Goal: Information Seeking & Learning: Understand process/instructions

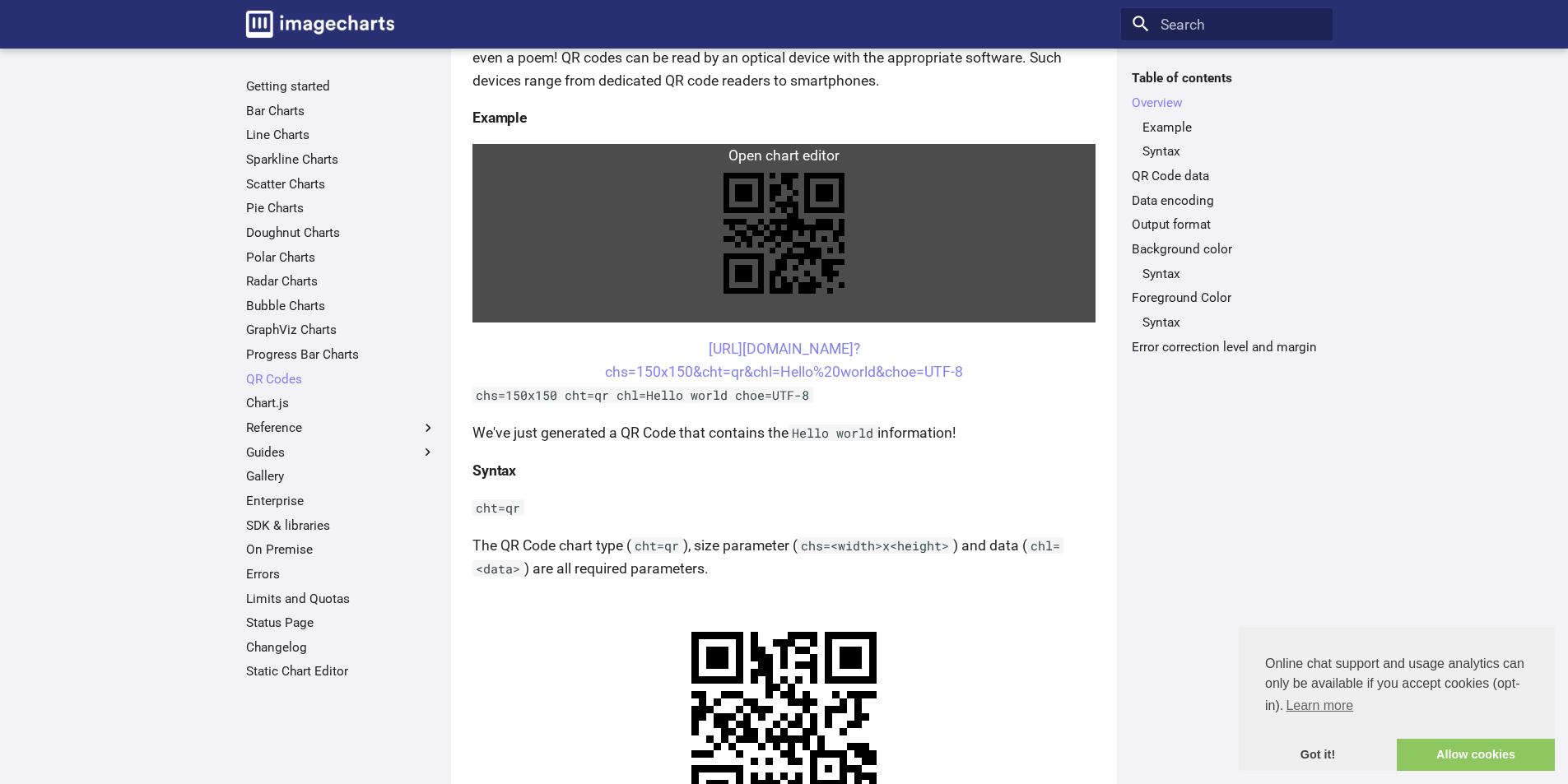
scroll to position [330, 0]
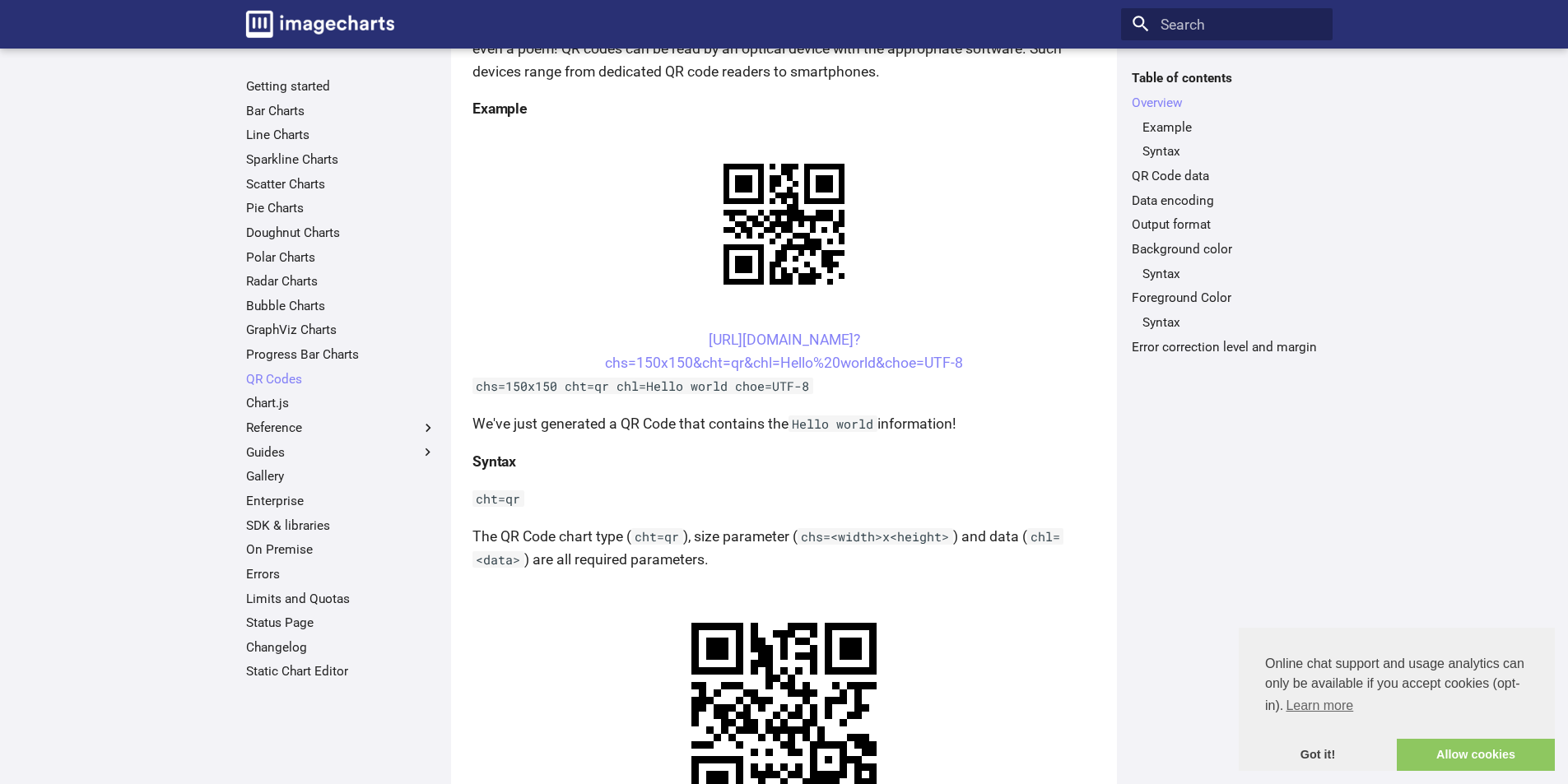
drag, startPoint x: 967, startPoint y: 363, endPoint x: 678, endPoint y: 348, distance: 289.4
click at [678, 348] on center "[URL][DOMAIN_NAME]? chs=150x150&cht=qr&chl=Hello%20world&choe=UTF-8" at bounding box center [783, 351] width 623 height 46
copy link "[URL][DOMAIN_NAME]? chs=150x150&cht=qr&chl=Hello%20world&choe=UTF-8"
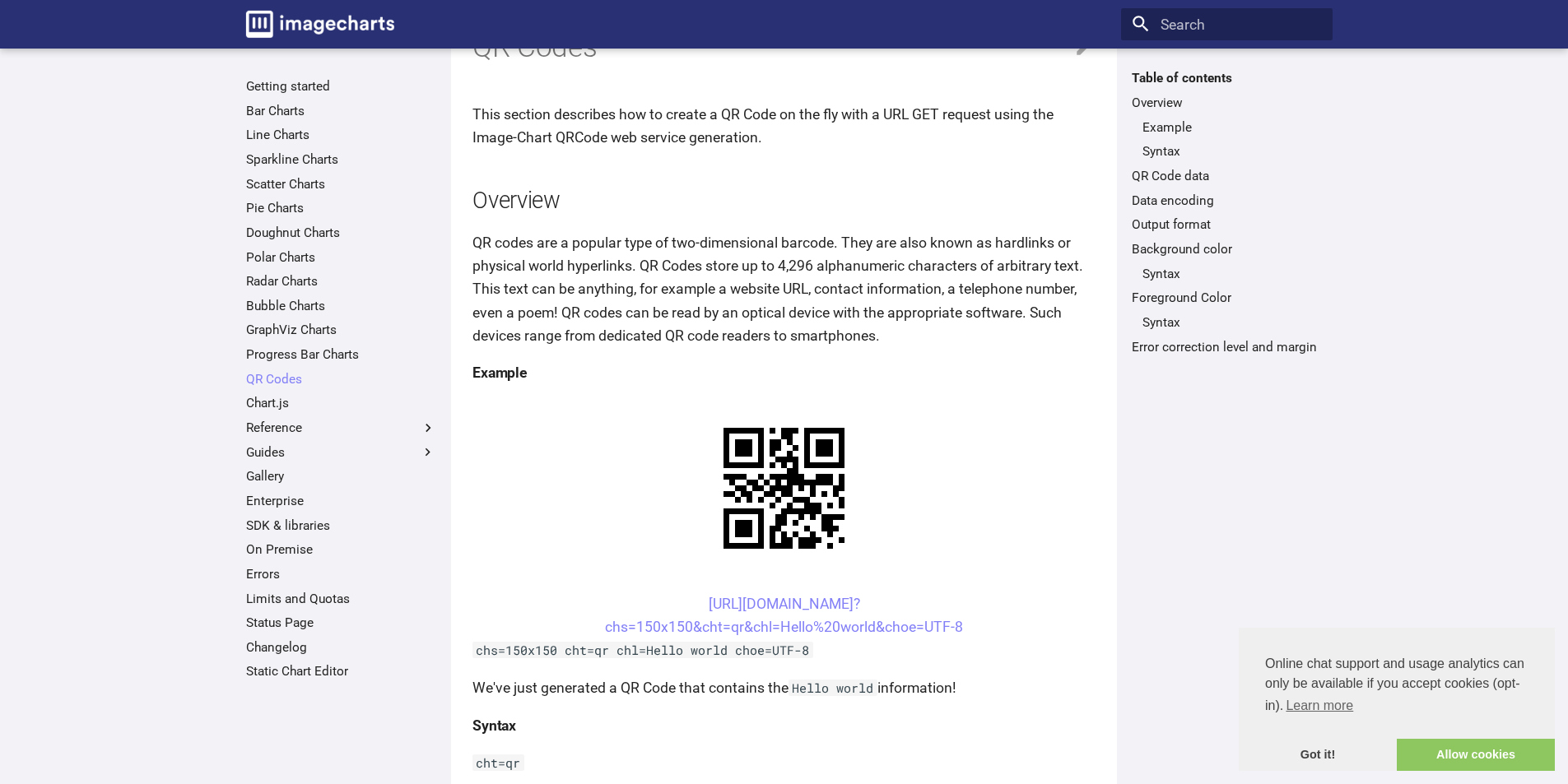
scroll to position [247, 0]
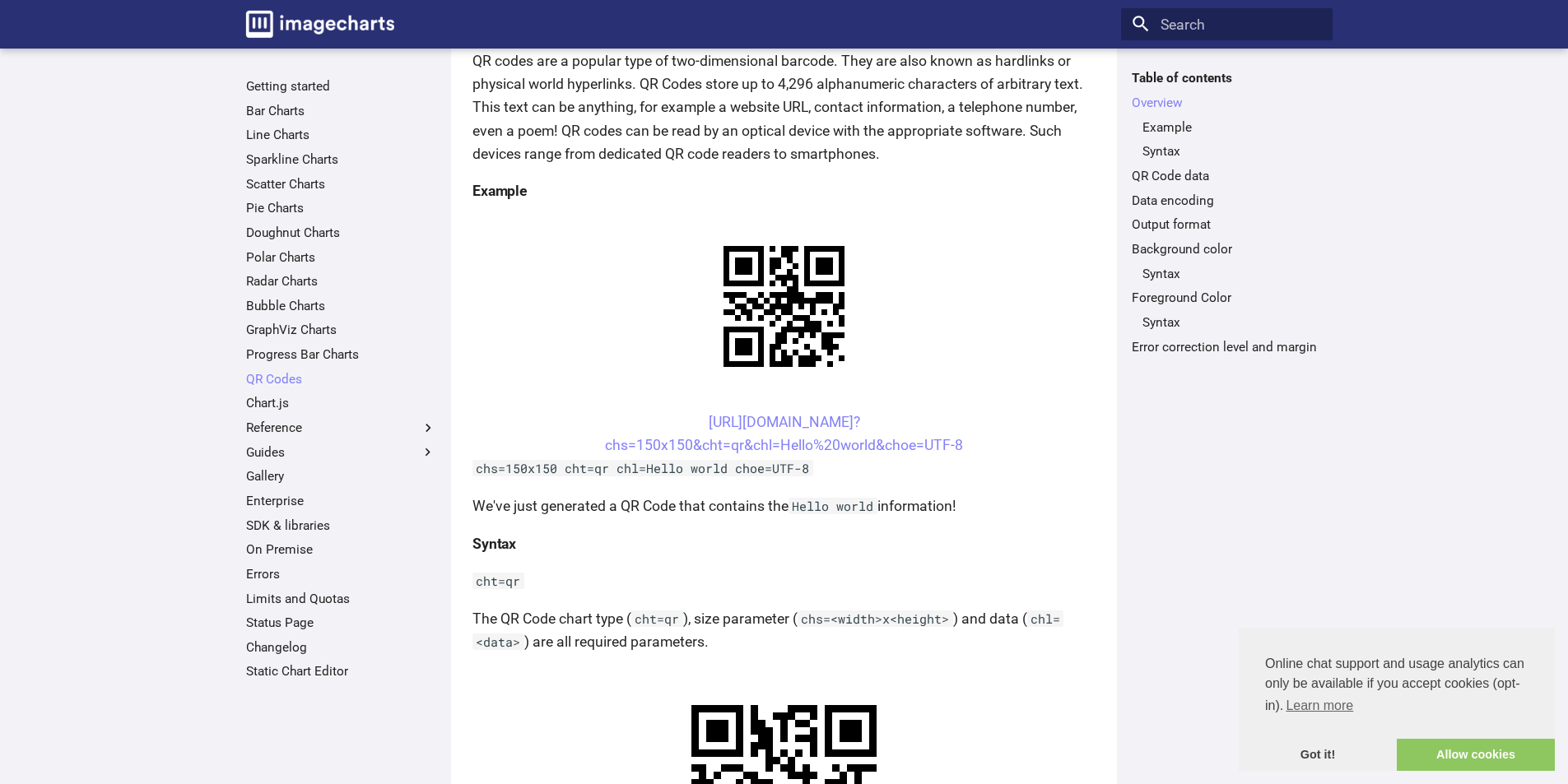
drag, startPoint x: 932, startPoint y: 443, endPoint x: 630, endPoint y: 399, distance: 305.2
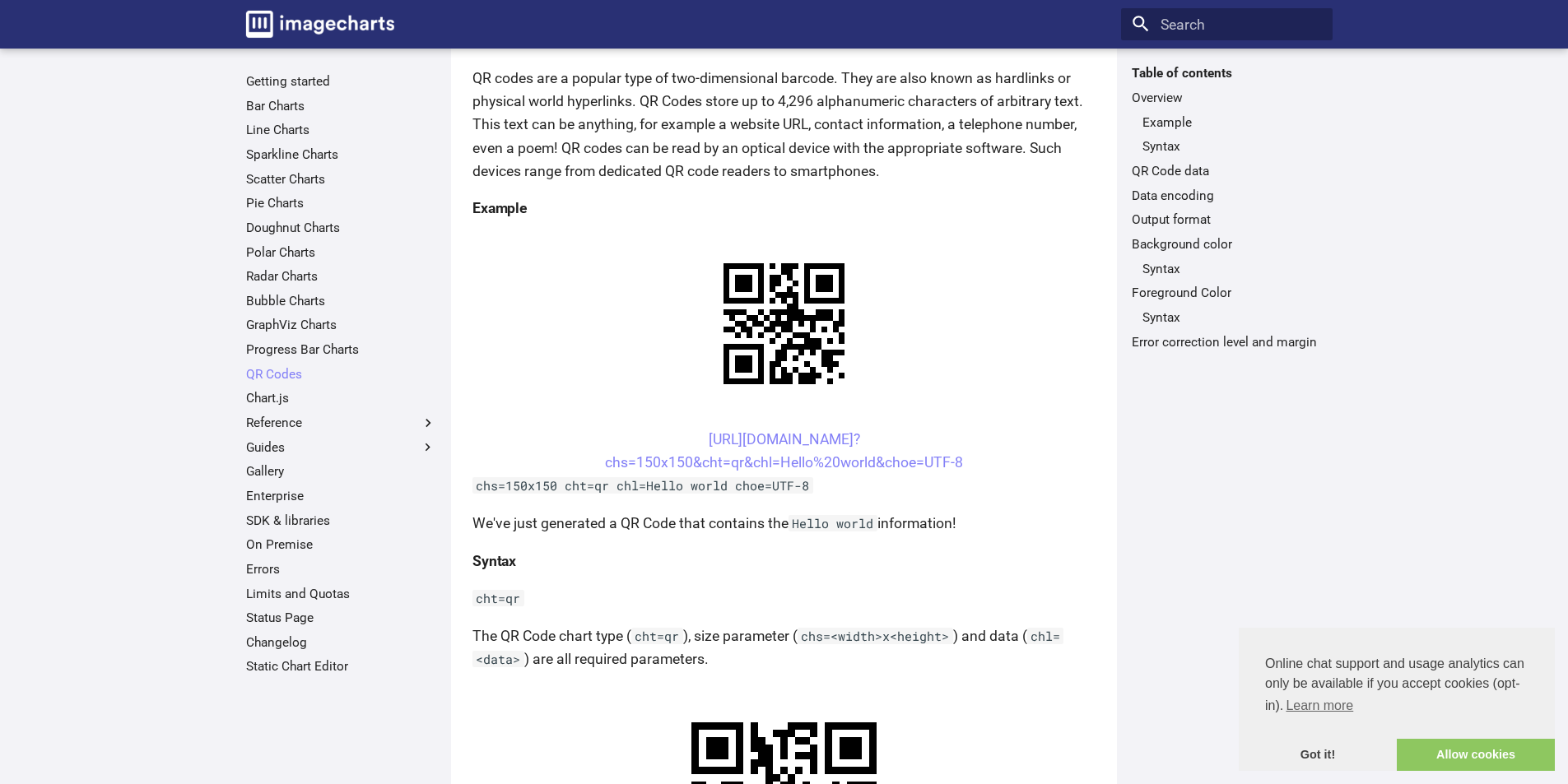
scroll to position [0, 0]
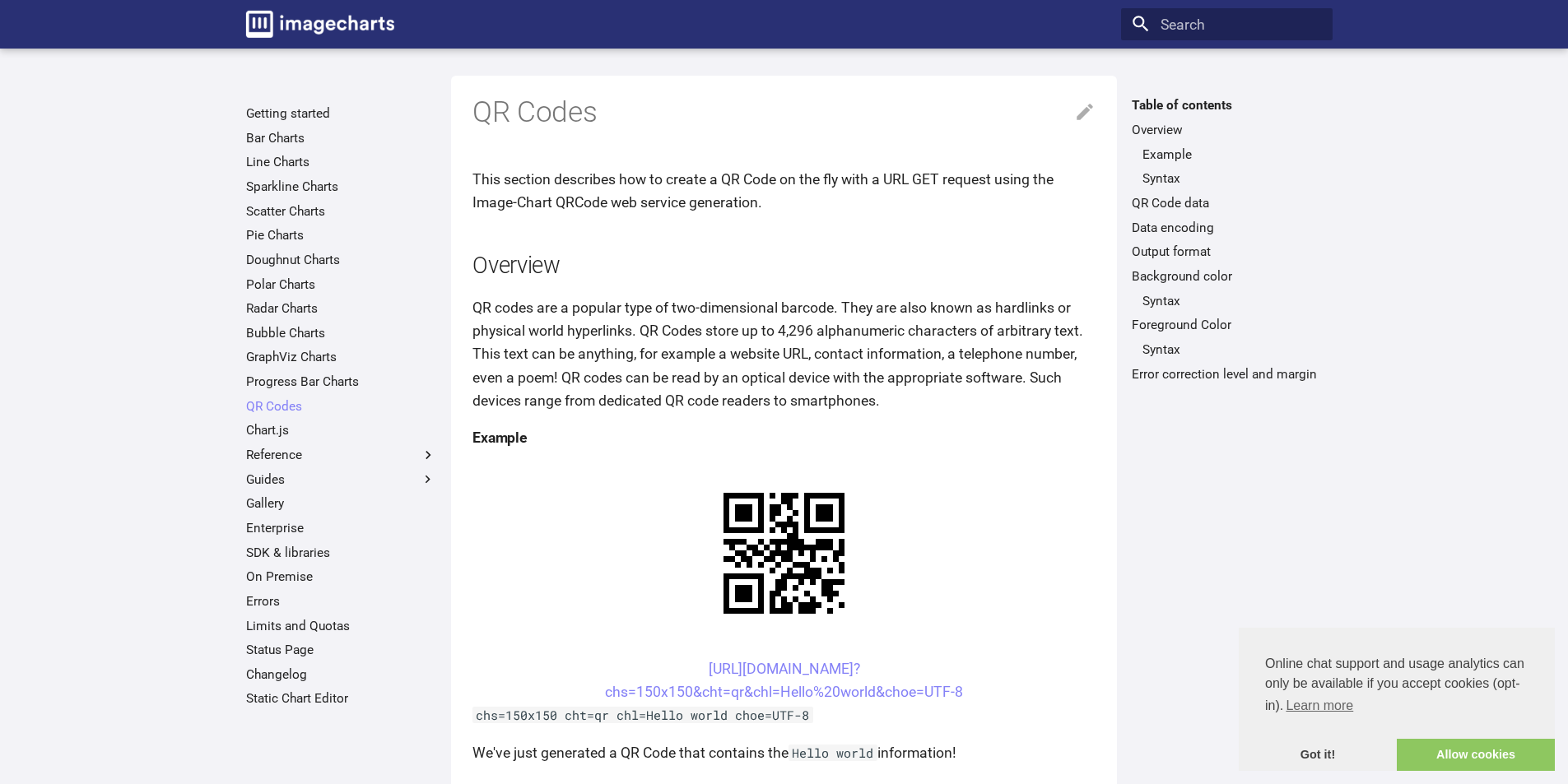
click at [1260, 467] on div "Table of contents Overview Example Syntax QR Code data Data encoding Output for…" at bounding box center [1226, 429] width 211 height 666
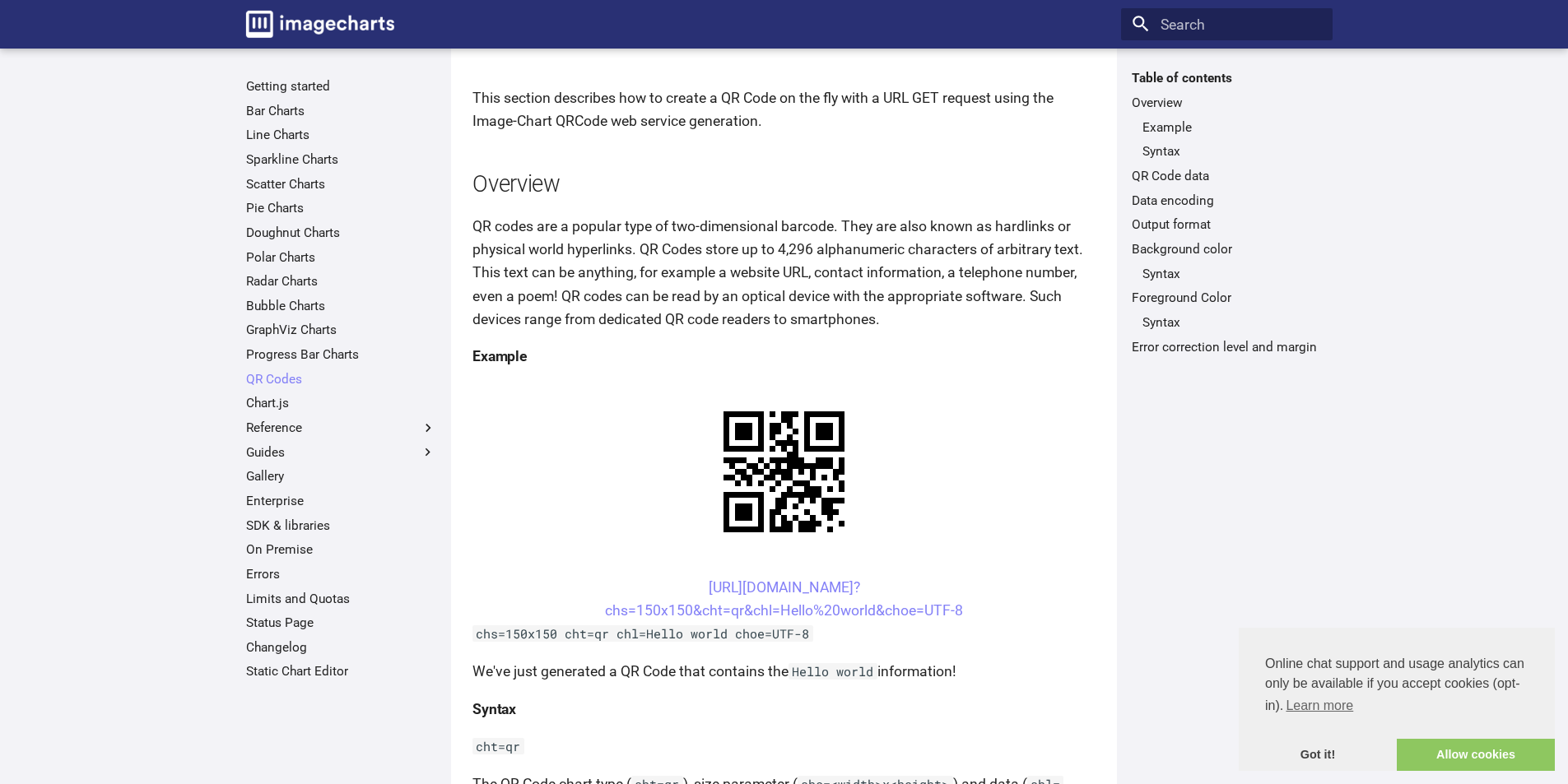
scroll to position [82, 0]
click at [1178, 420] on div "Table of contents Overview Example Syntax QR Code data Data encoding Output for…" at bounding box center [1226, 416] width 211 height 693
click at [1258, 535] on div "Table of contents Overview Example Syntax QR Code data Data encoding Output for…" at bounding box center [1226, 416] width 211 height 693
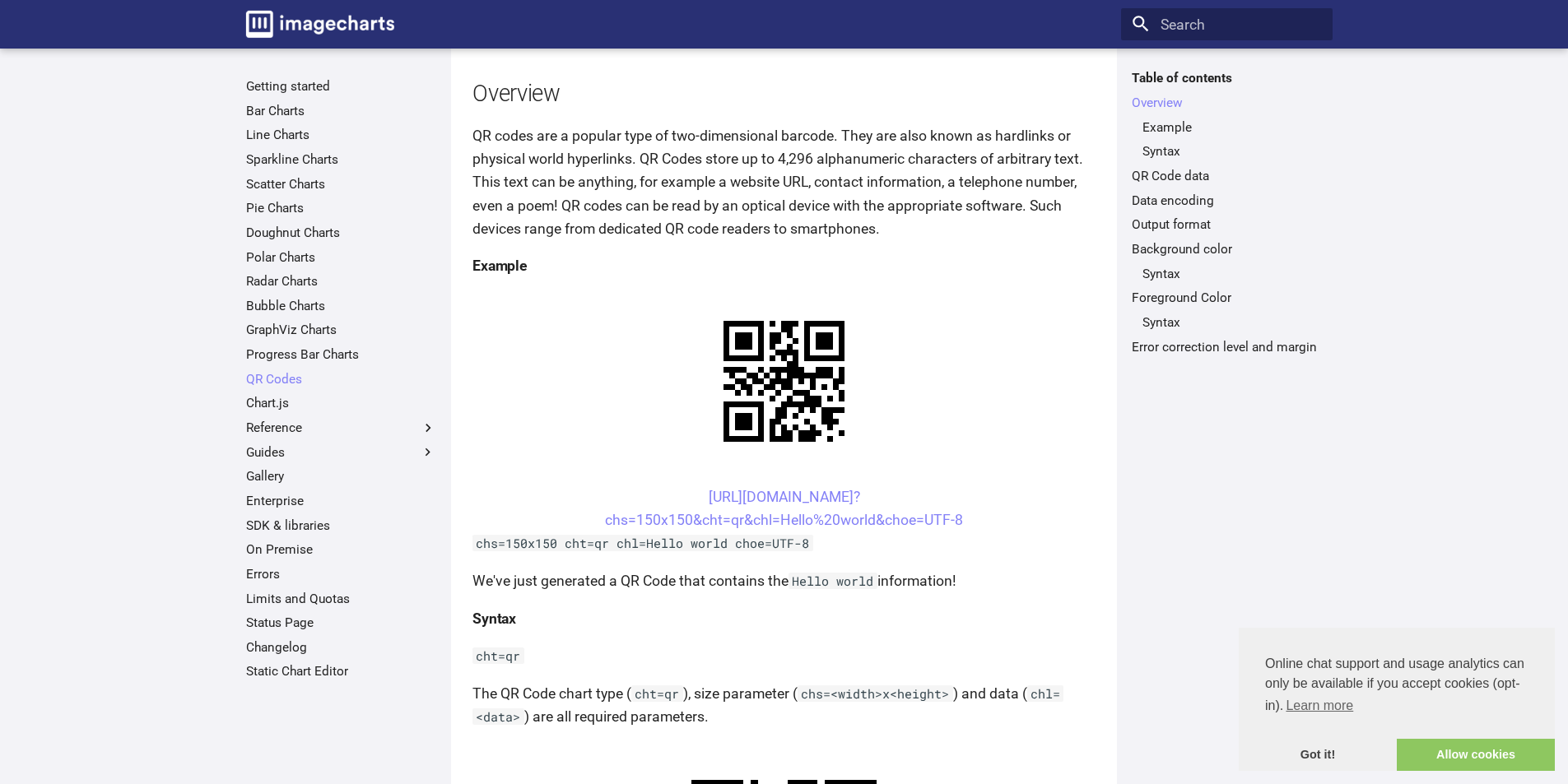
scroll to position [165, 0]
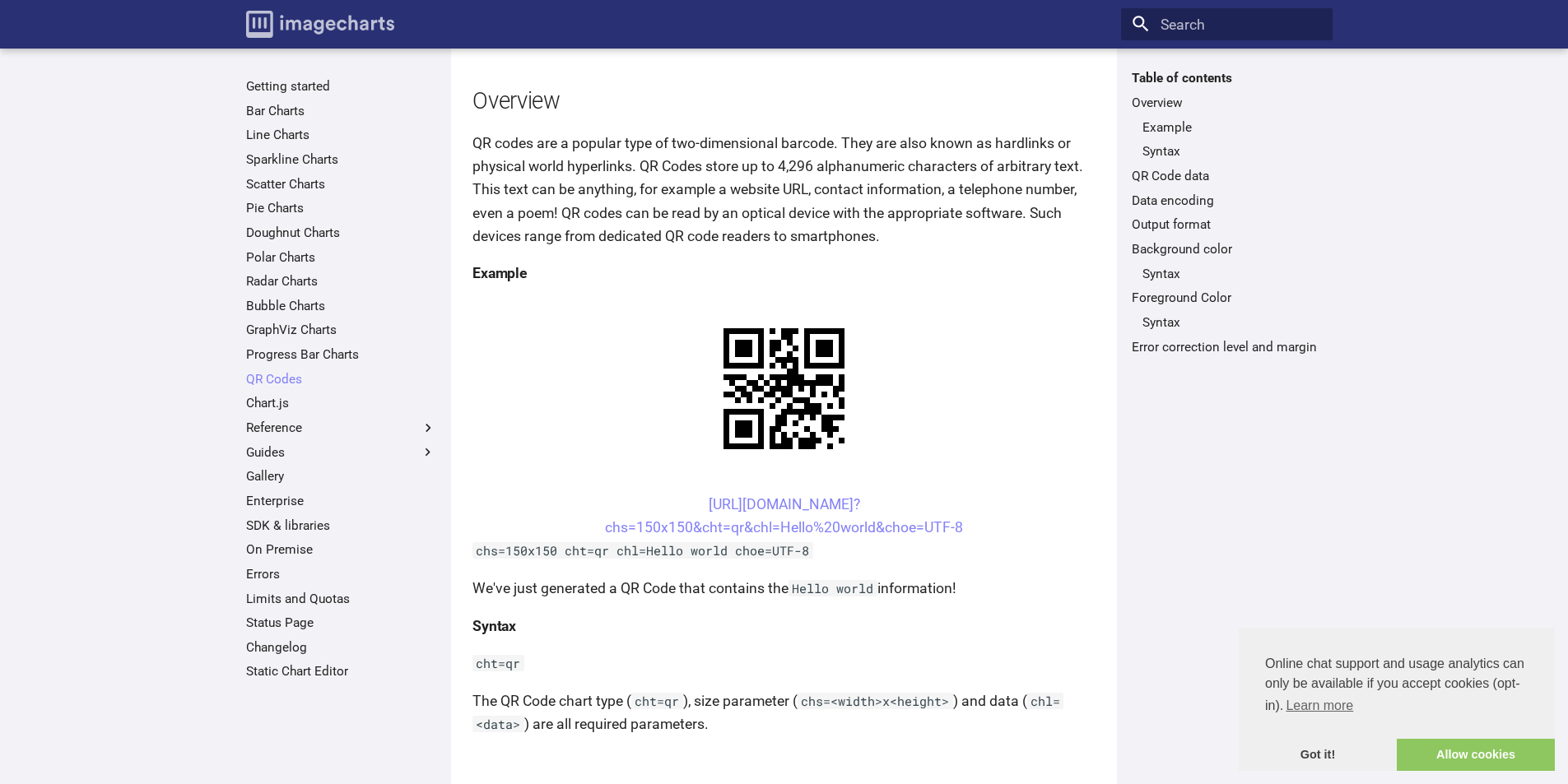
click at [300, 18] on img "Image-Charts documentation" at bounding box center [319, 23] width 148 height 27
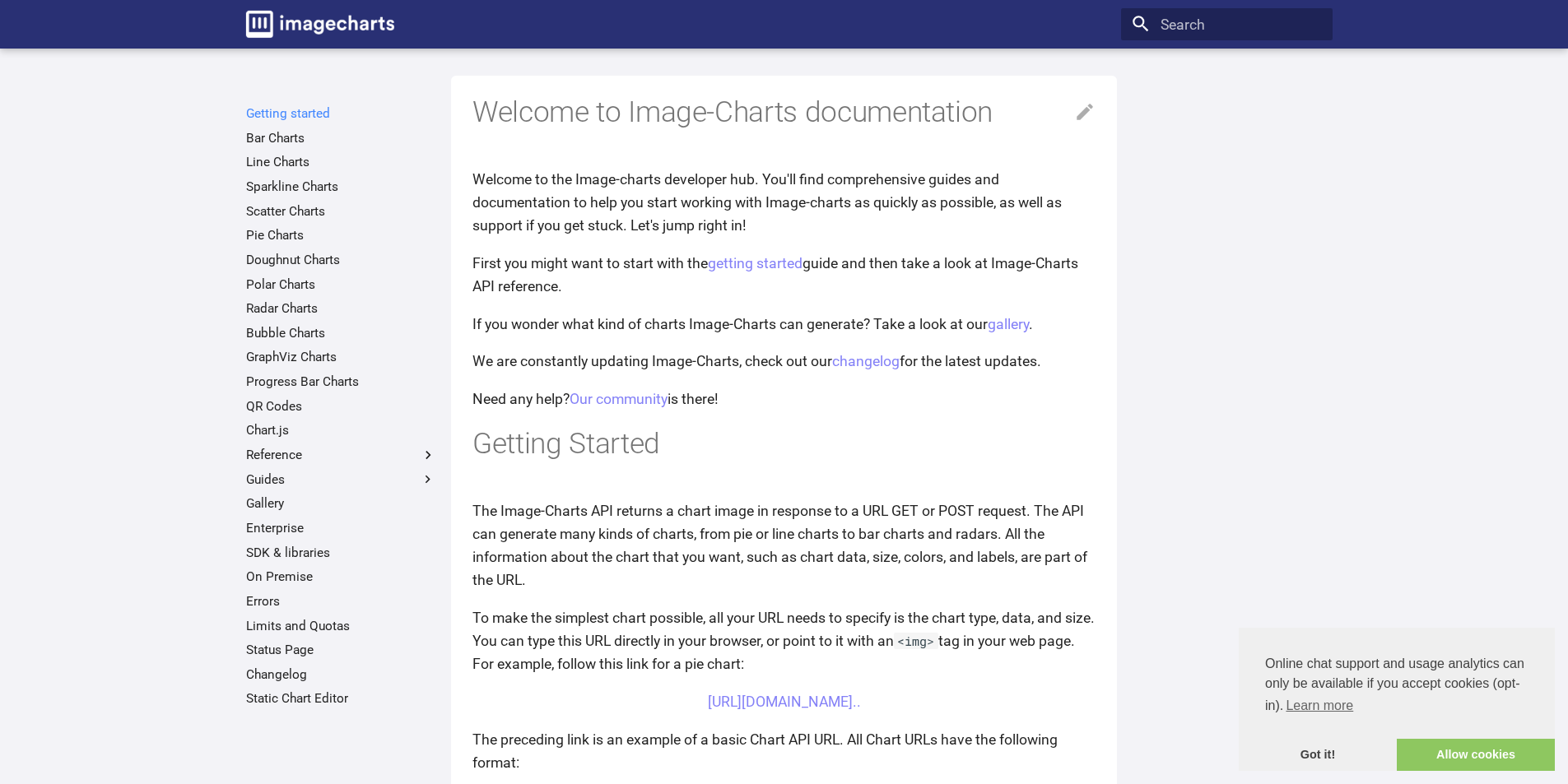
click at [303, 116] on link "Getting started" at bounding box center [341, 114] width 190 height 17
click at [292, 409] on link "QR Codes" at bounding box center [341, 407] width 190 height 17
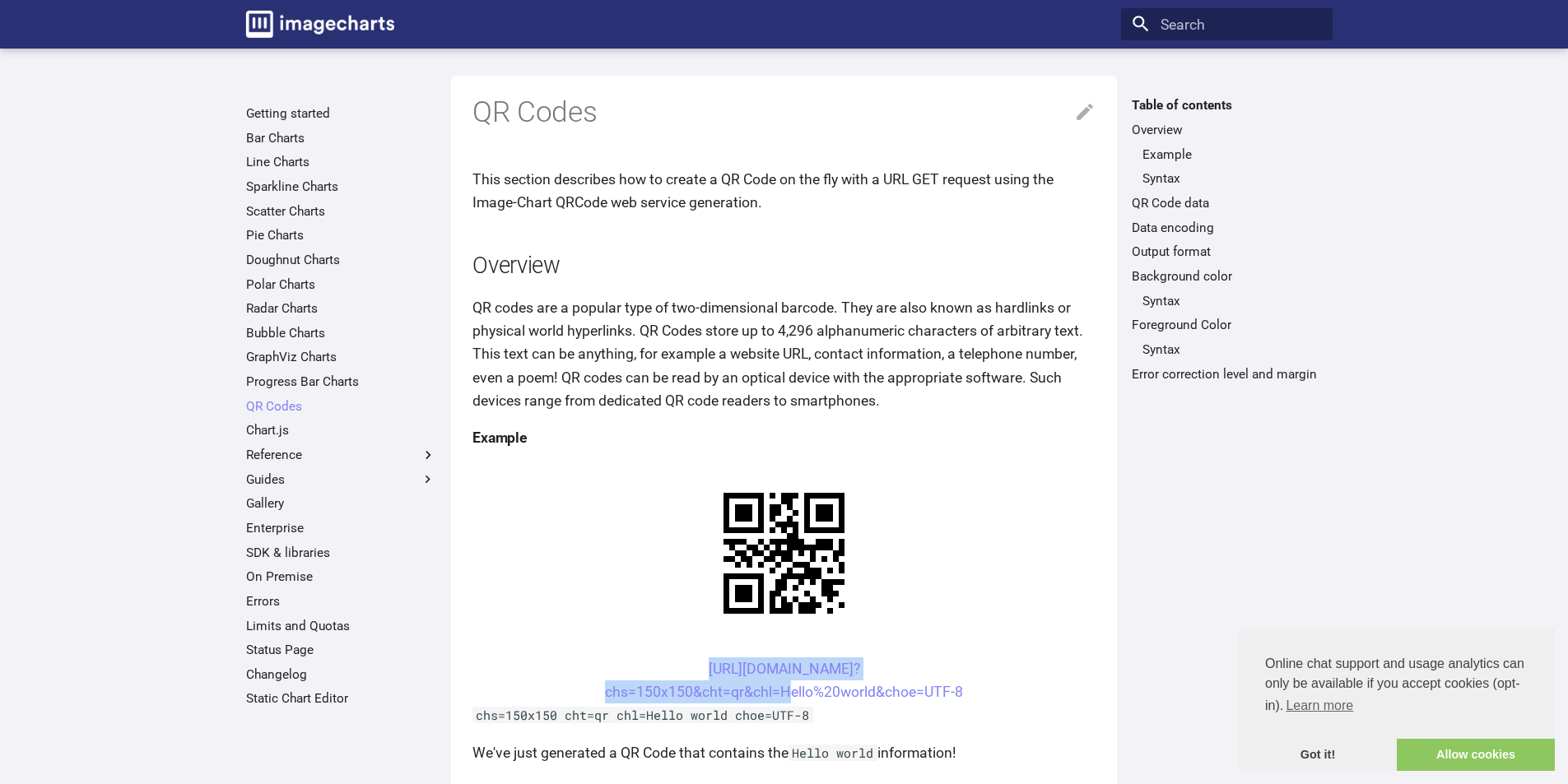
drag, startPoint x: 674, startPoint y: 671, endPoint x: 777, endPoint y: 700, distance: 107.0
click at [777, 700] on center "[URL][DOMAIN_NAME]? chs=150x150&cht=qr&chl=Hello%20world&choe=UTF-8" at bounding box center [783, 680] width 623 height 46
copy link "[URL][DOMAIN_NAME]? chs=150x150&cht=qr&chl="
